Goal: Information Seeking & Learning: Learn about a topic

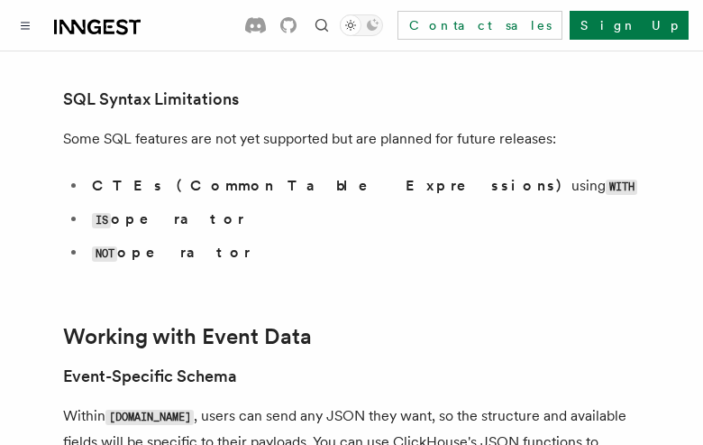
scroll to position [4923, 0]
